Goal: Task Accomplishment & Management: Manage account settings

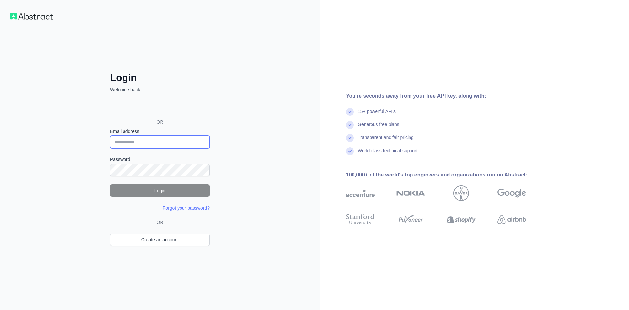
type input "**********"
click at [131, 187] on button "Login" at bounding box center [160, 190] width 100 height 12
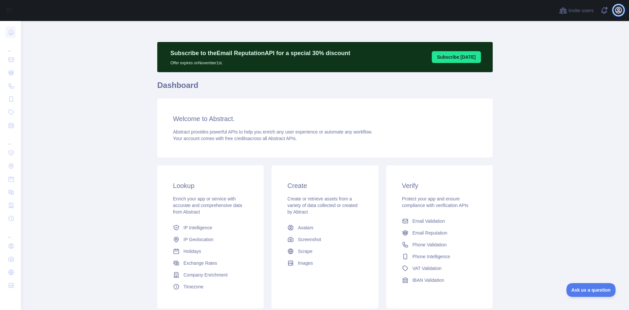
click at [619, 8] on icon "button" at bounding box center [619, 10] width 6 height 6
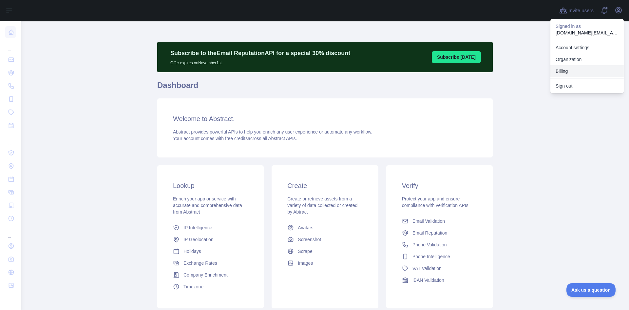
click at [564, 71] on button "Billing" at bounding box center [587, 71] width 73 height 12
